Goal: Task Accomplishment & Management: Use online tool/utility

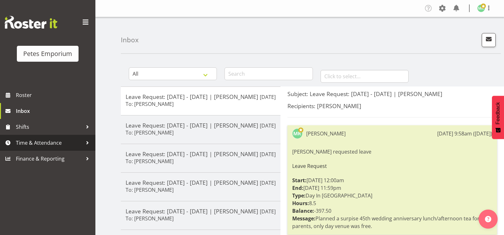
click at [54, 146] on span "Time & Attendance" at bounding box center [49, 143] width 67 height 10
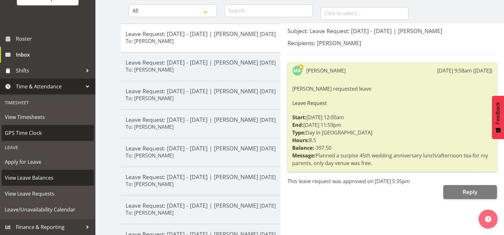
scroll to position [64, 0]
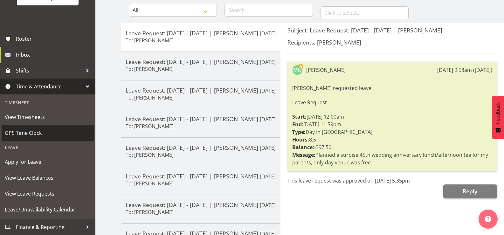
click at [44, 126] on link "GPS Time Clock" at bounding box center [48, 133] width 92 height 16
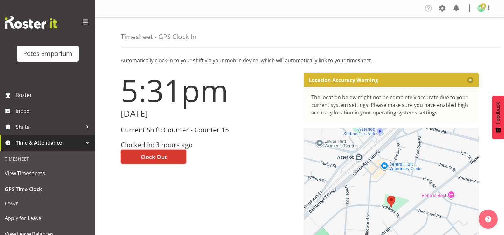
click at [150, 159] on span "Clock Out" at bounding box center [153, 157] width 26 height 8
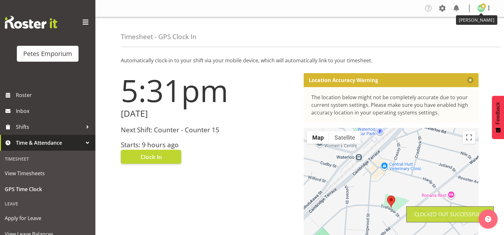
click at [483, 9] on span at bounding box center [483, 5] width 5 height 5
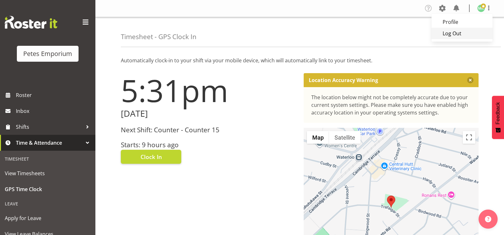
click at [453, 34] on link "Log Out" at bounding box center [461, 33] width 61 height 11
